Goal: Transaction & Acquisition: Purchase product/service

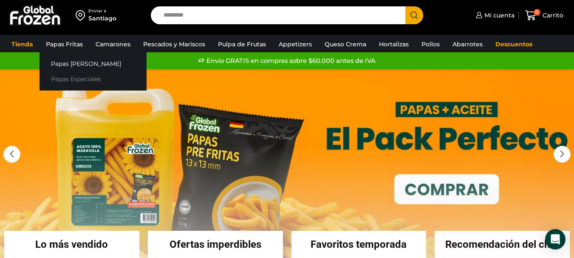
click at [79, 78] on link "Papas Especiales" at bounding box center [93, 79] width 107 height 16
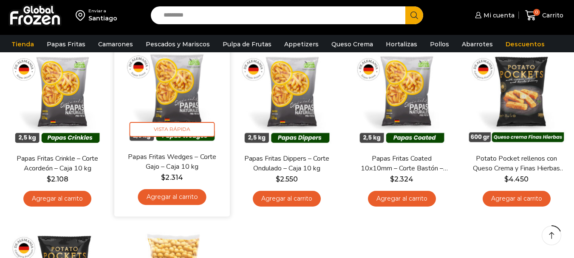
click at [191, 192] on link "Agregar al carrito" at bounding box center [172, 197] width 68 height 16
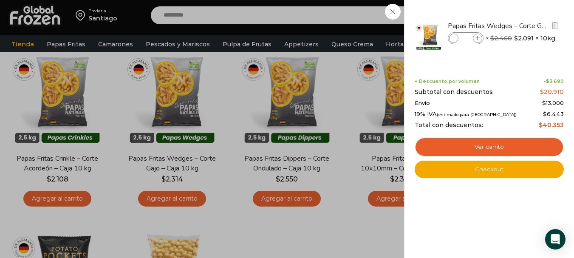
click at [477, 39] on icon at bounding box center [477, 38] width 5 height 5
type input "*"
click at [523, 25] on div "4 Carrito 4 4 Shopping Cart *" at bounding box center [544, 16] width 42 height 20
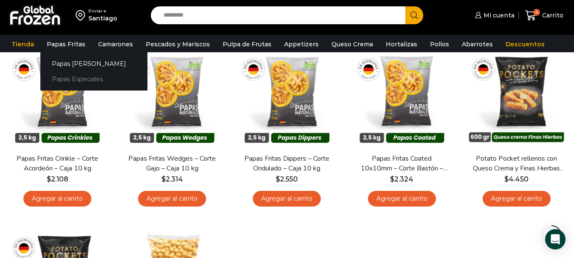
click at [78, 76] on link "Papas Especiales" at bounding box center [93, 79] width 107 height 16
click at [80, 45] on link "Papas Fritas" at bounding box center [65, 44] width 47 height 16
click at [86, 60] on link "Papas [PERSON_NAME]" at bounding box center [93, 64] width 107 height 16
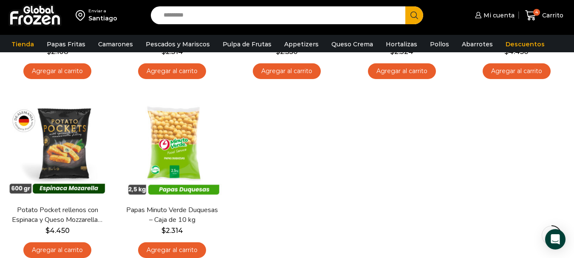
scroll to position [85, 0]
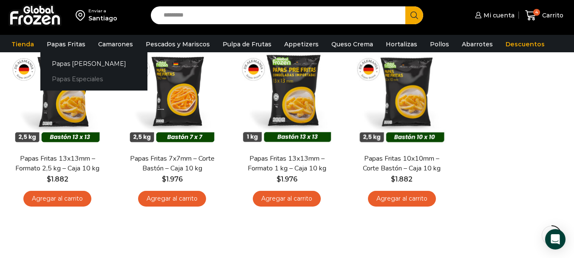
click at [83, 80] on link "Papas Especiales" at bounding box center [93, 79] width 107 height 16
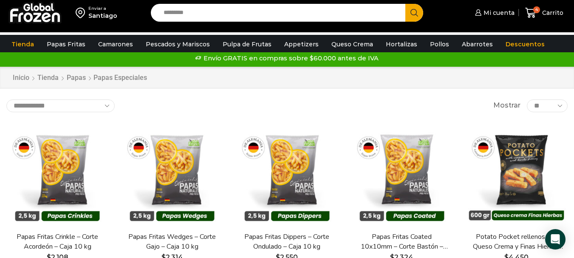
scroll to position [42, 0]
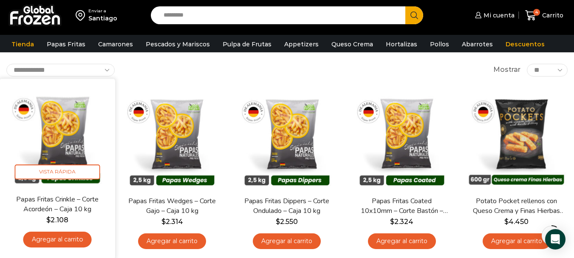
click at [72, 240] on link "Agregar al carrito" at bounding box center [57, 239] width 68 height 16
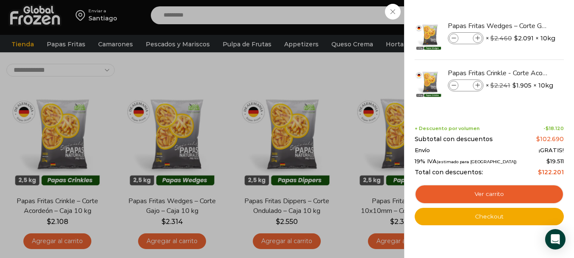
click at [523, 25] on div "5 Carrito 5 5 Shopping Cart *" at bounding box center [544, 16] width 42 height 20
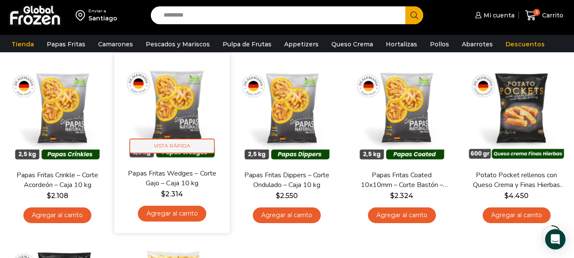
scroll to position [0, 0]
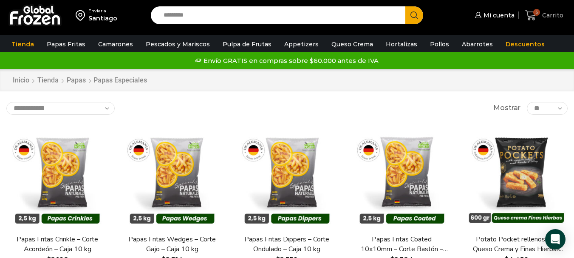
click at [552, 15] on span "Carrito" at bounding box center [551, 15] width 23 height 8
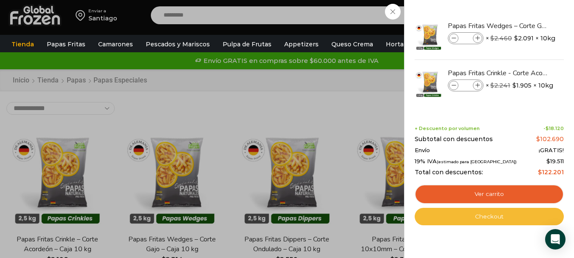
click at [508, 212] on link "Checkout" at bounding box center [489, 217] width 149 height 18
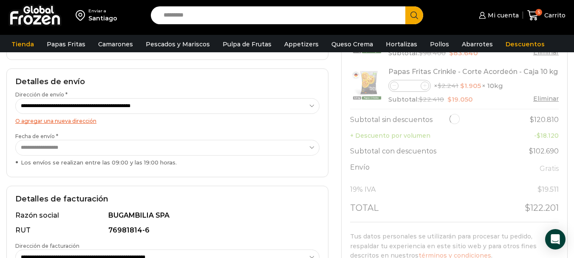
scroll to position [297, 0]
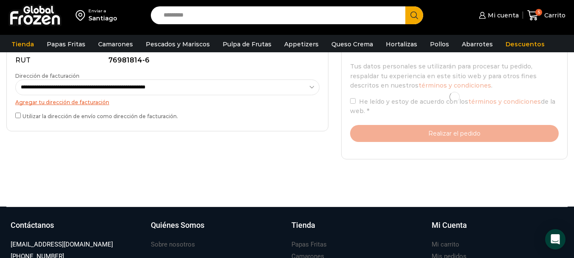
click at [14, 112] on div "**********" at bounding box center [167, 73] width 322 height 115
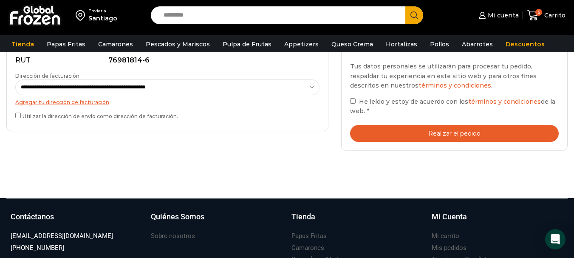
click at [449, 134] on button "Realizar el pedido" at bounding box center [454, 133] width 209 height 17
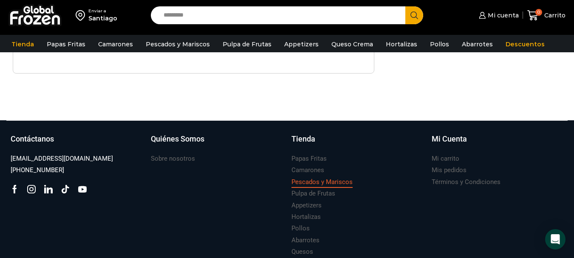
scroll to position [418, 0]
